Goal: Task Accomplishment & Management: Manage account settings

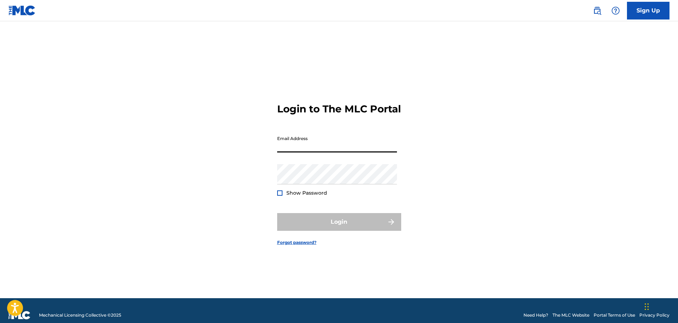
click at [509, 166] on div "Login to The MLC Portal Email Address Password Show Password Login Forgot passw…" at bounding box center [339, 168] width 496 height 259
type input "[PERSON_NAME][EMAIL_ADDRESS][PERSON_NAME][DOMAIN_NAME]"
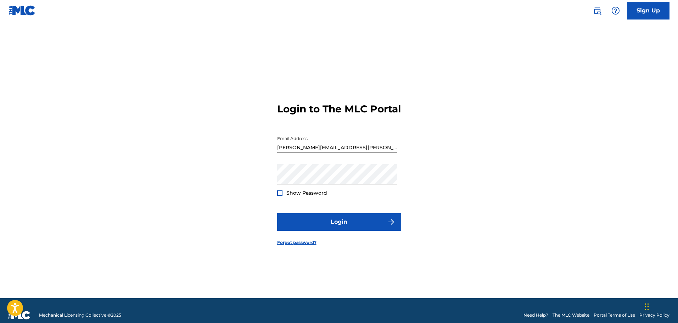
click at [279, 196] on div at bounding box center [279, 192] width 5 height 5
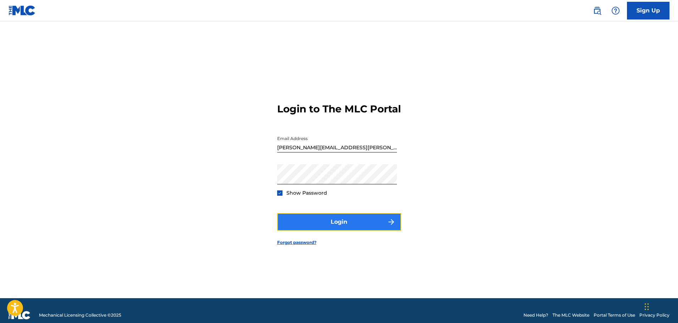
click at [326, 225] on button "Login" at bounding box center [339, 222] width 124 height 18
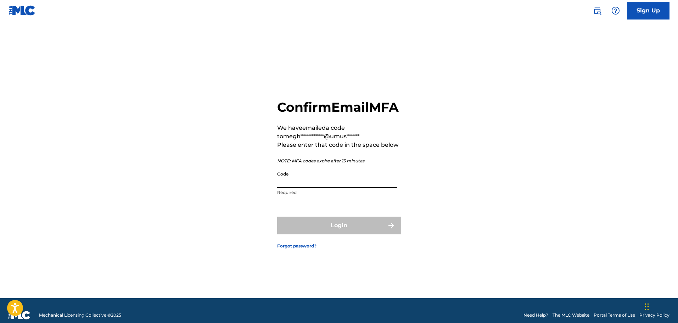
click at [344, 187] on input "Code" at bounding box center [337, 178] width 120 height 20
click at [312, 184] on input "Code" at bounding box center [337, 178] width 120 height 20
paste input "359449"
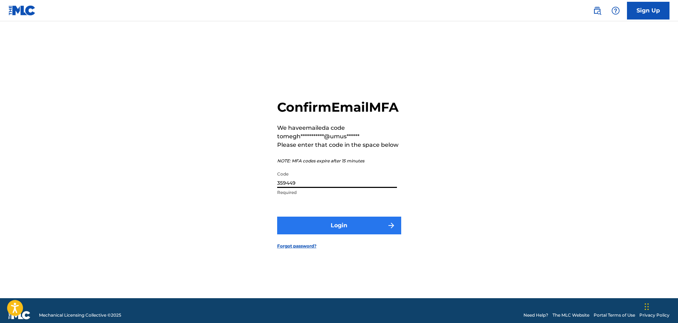
type input "359449"
click at [318, 231] on button "Login" at bounding box center [339, 226] width 124 height 18
